Goal: Check status: Check status

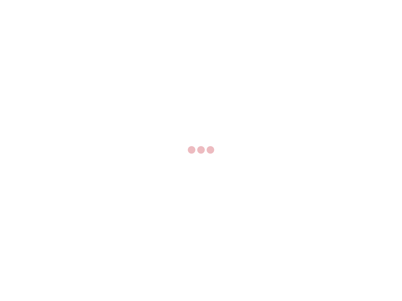
select select "US"
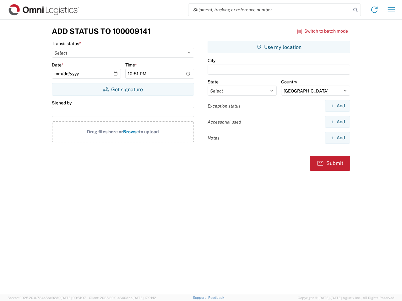
click at [270, 10] on input "search" at bounding box center [269, 10] width 163 height 12
click at [356, 10] on icon at bounding box center [355, 10] width 9 height 9
click at [374, 10] on icon at bounding box center [374, 10] width 10 height 10
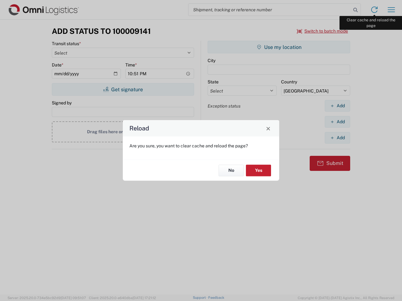
click at [391, 10] on div "Reload Are you sure, you want to clear cache and reload the page? No Yes" at bounding box center [201, 150] width 402 height 301
click at [323, 31] on div "Reload Are you sure, you want to clear cache and reload the page? No Yes" at bounding box center [201, 150] width 402 height 301
click at [123, 90] on div "Reload Are you sure, you want to clear cache and reload the page? No Yes" at bounding box center [201, 150] width 402 height 301
click at [279, 47] on div "Reload Are you sure, you want to clear cache and reload the page? No Yes" at bounding box center [201, 150] width 402 height 301
click at [337, 106] on div "Reload Are you sure, you want to clear cache and reload the page? No Yes" at bounding box center [201, 150] width 402 height 301
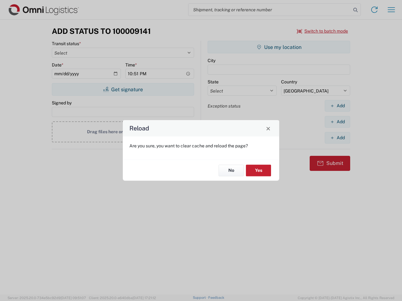
click at [337, 122] on div "Reload Are you sure, you want to clear cache and reload the page? No Yes" at bounding box center [201, 150] width 402 height 301
click at [337, 138] on div "Reload Are you sure, you want to clear cache and reload the page? No Yes" at bounding box center [201, 150] width 402 height 301
